Goal: Information Seeking & Learning: Learn about a topic

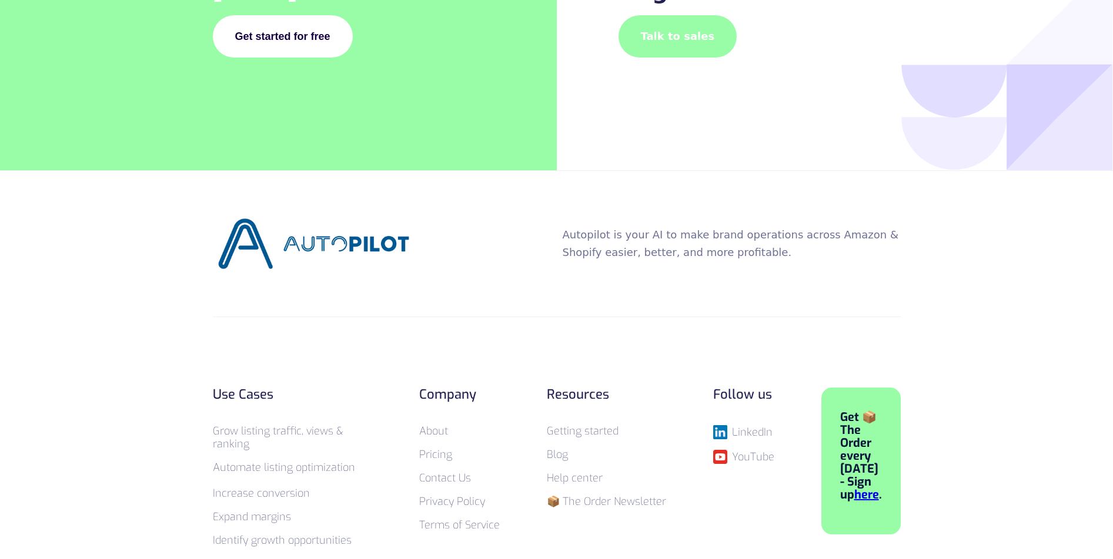
scroll to position [4481, 0]
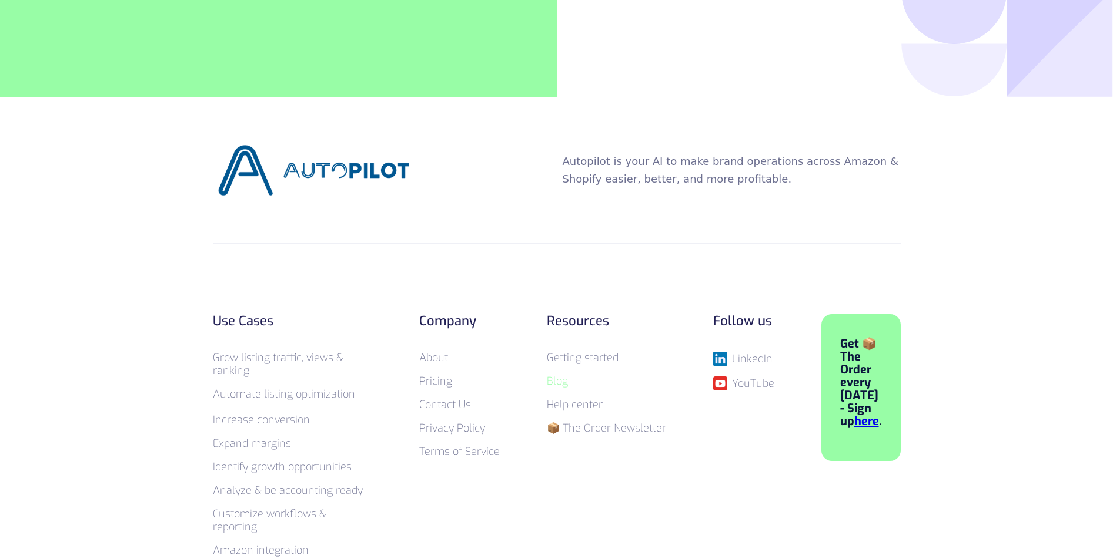
click at [555, 374] on link "Blog" at bounding box center [557, 381] width 21 height 14
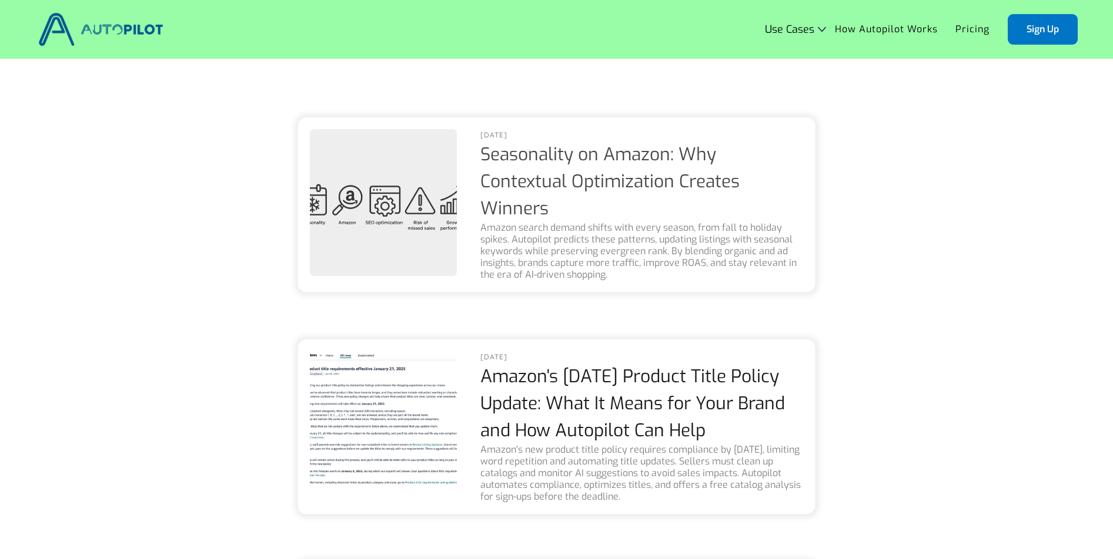
click at [516, 186] on link "Seasonality on Amazon: Why Contextual Optimization Creates Winners" at bounding box center [609, 182] width 259 height 78
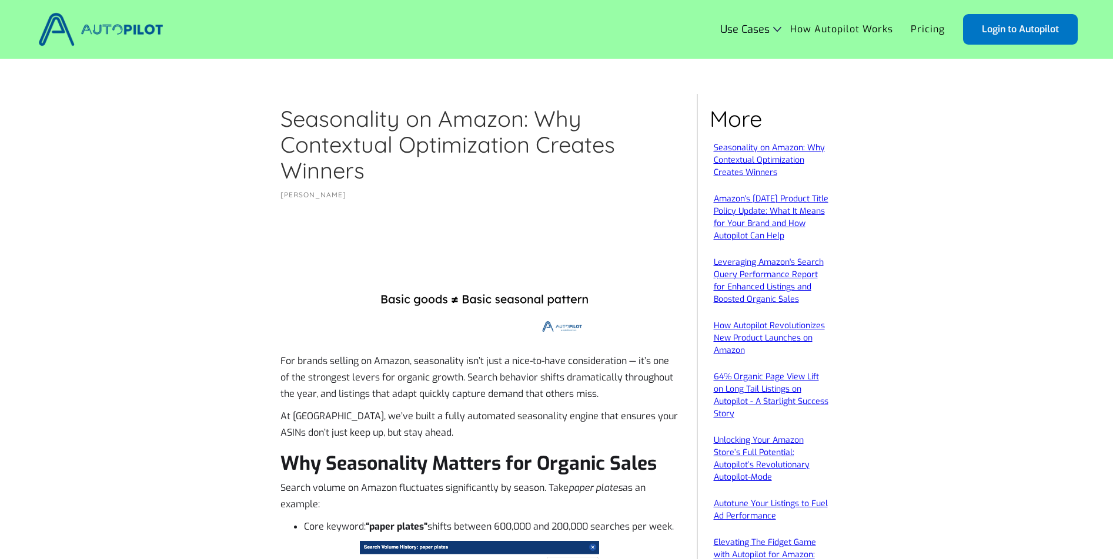
click at [424, 128] on h1 "Seasonality on Amazon: Why Contextual Optimization Creates Winners" at bounding box center [479, 145] width 398 height 78
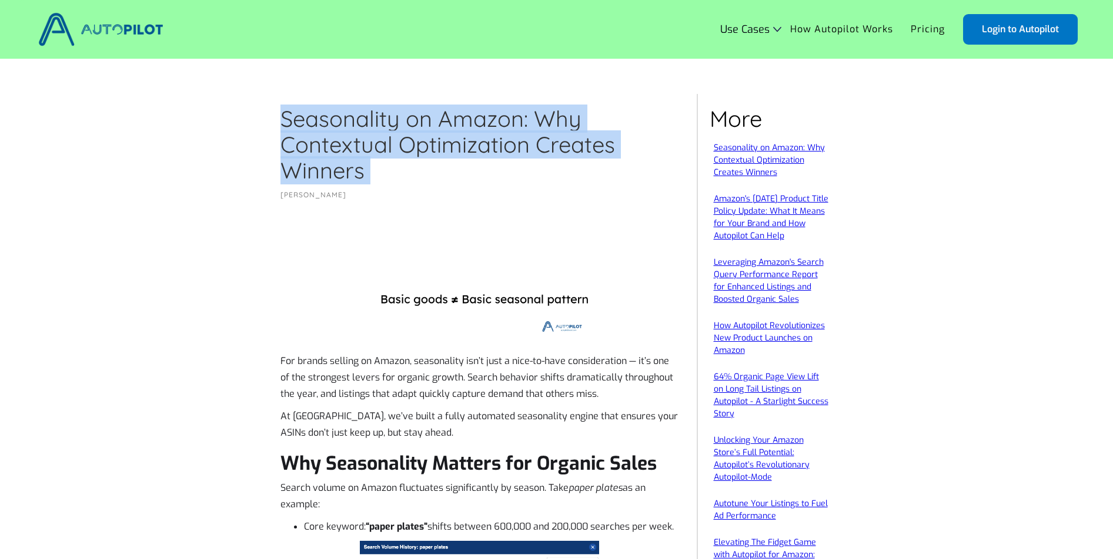
click at [424, 128] on h1 "Seasonality on Amazon: Why Contextual Optimization Creates Winners" at bounding box center [479, 145] width 398 height 78
copy h1 "Seasonality on Amazon: Why Contextual Optimization Creates Winners"
click at [400, 319] on img at bounding box center [479, 303] width 239 height 89
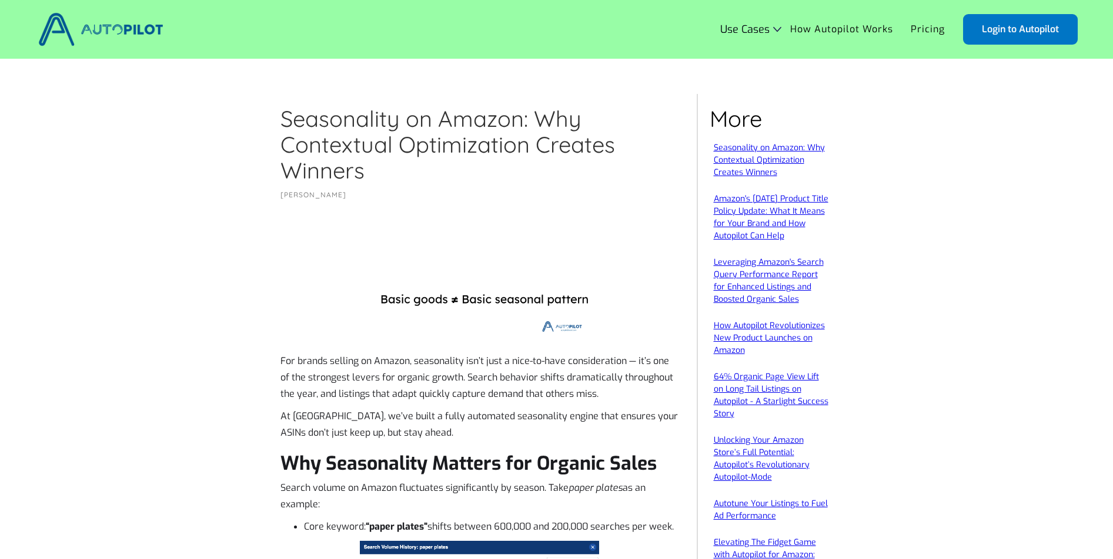
click at [437, 304] on img at bounding box center [479, 303] width 239 height 89
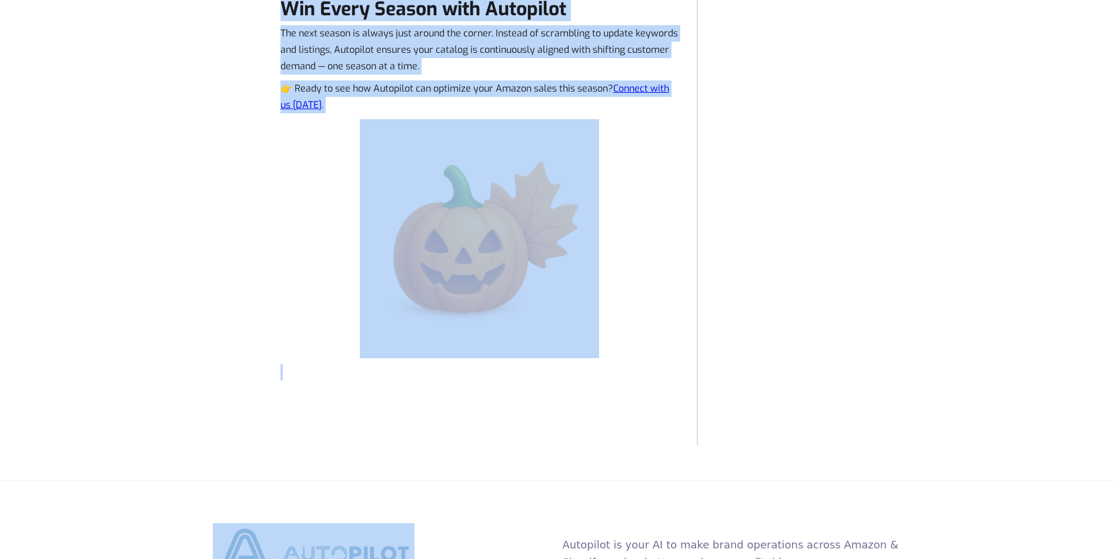
scroll to position [4149, 0]
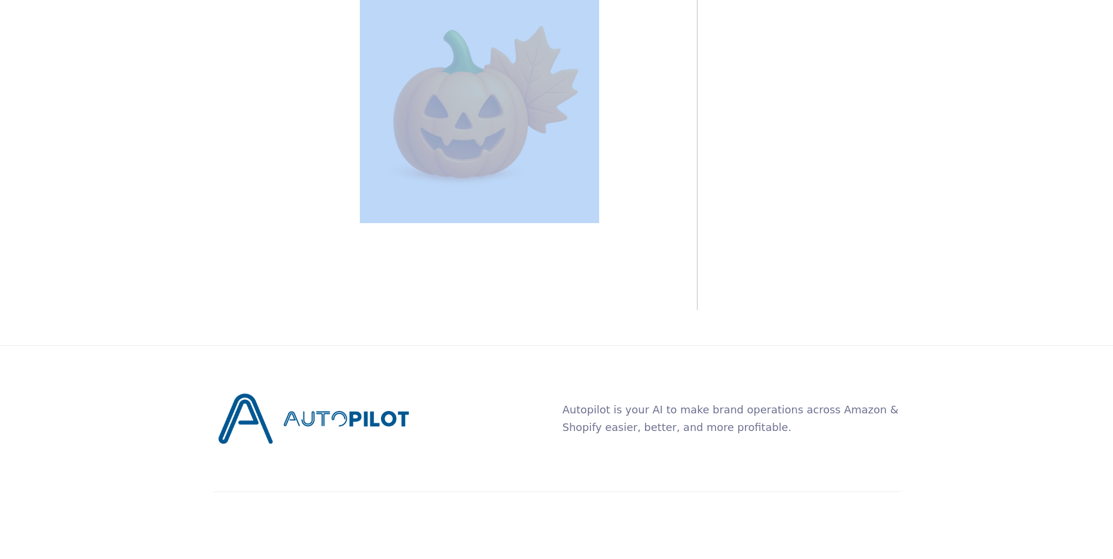
drag, startPoint x: 282, startPoint y: 360, endPoint x: 598, endPoint y: 262, distance: 331.1
copy div "Lor ipsumd sitamet co Adipis, elitseddoei tem’i utla e dolo-ma-aliq enimadminim…"
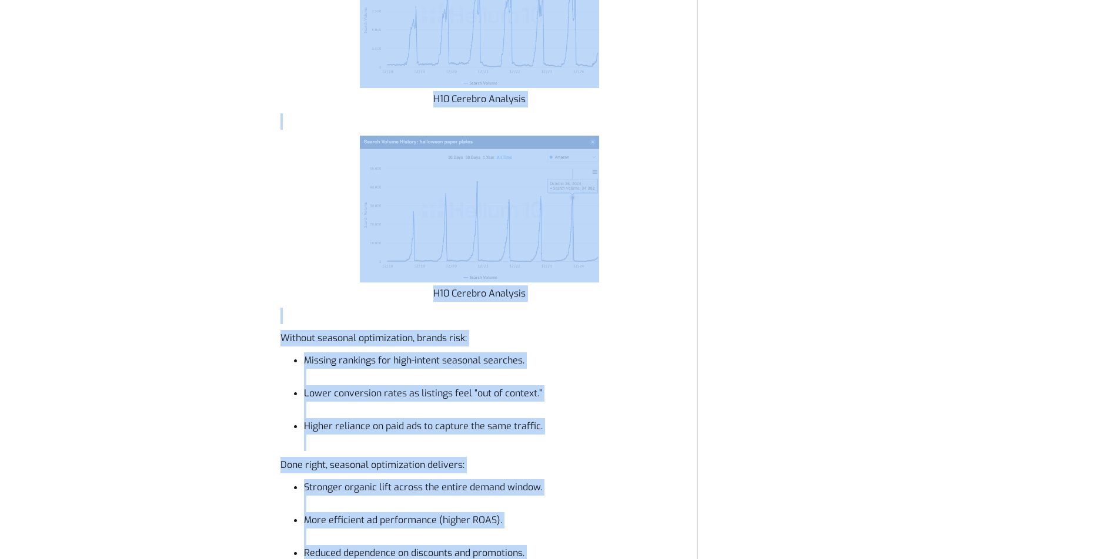
scroll to position [1038, 0]
